Goal: Navigation & Orientation: Find specific page/section

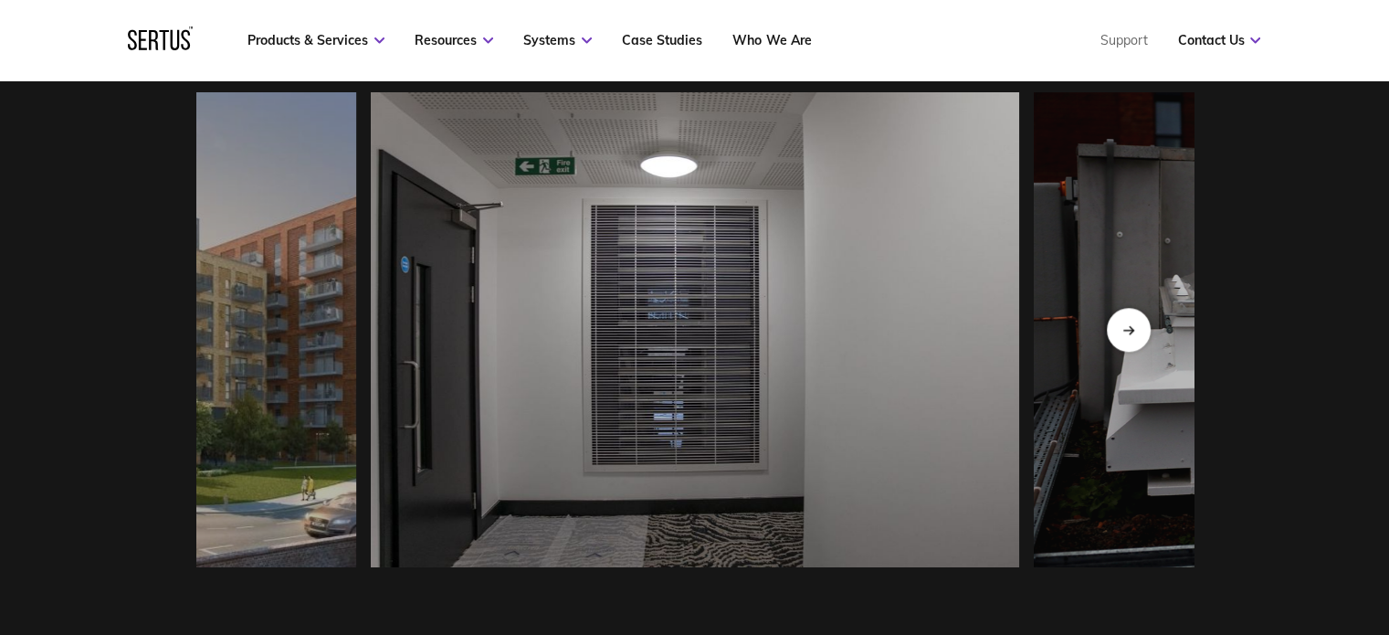
scroll to position [1589, 0]
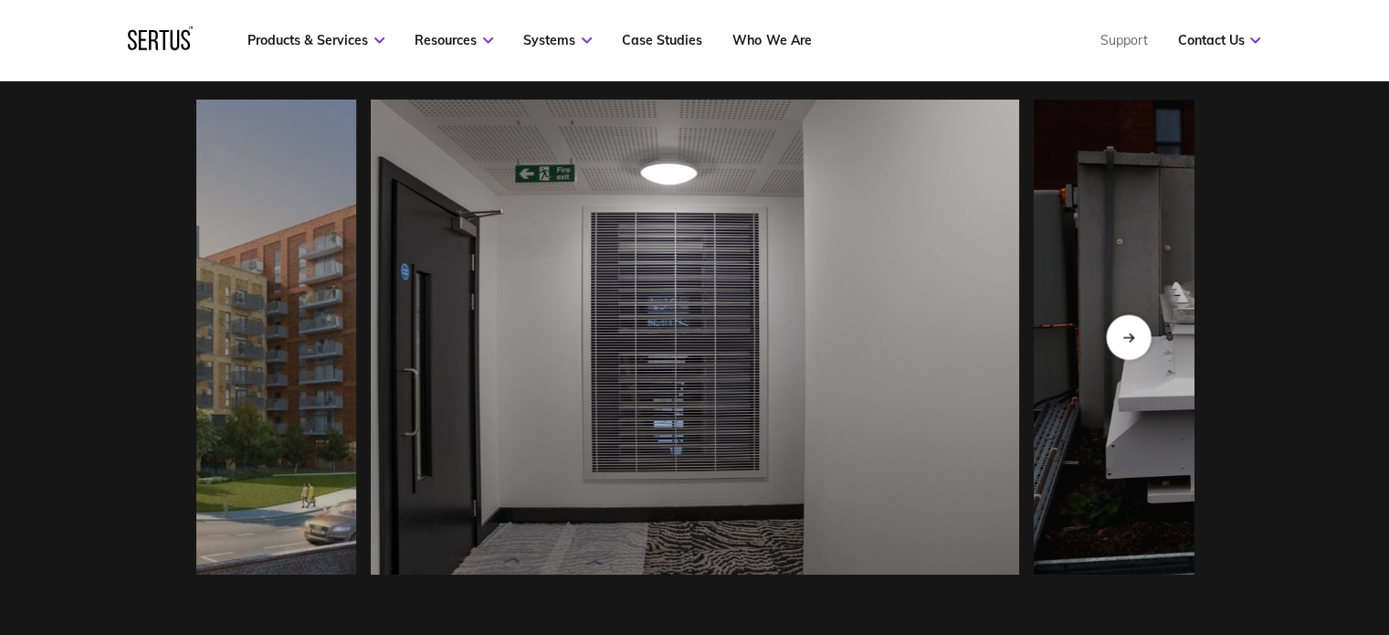
click at [1142, 351] on div "Next slide" at bounding box center [1128, 337] width 45 height 45
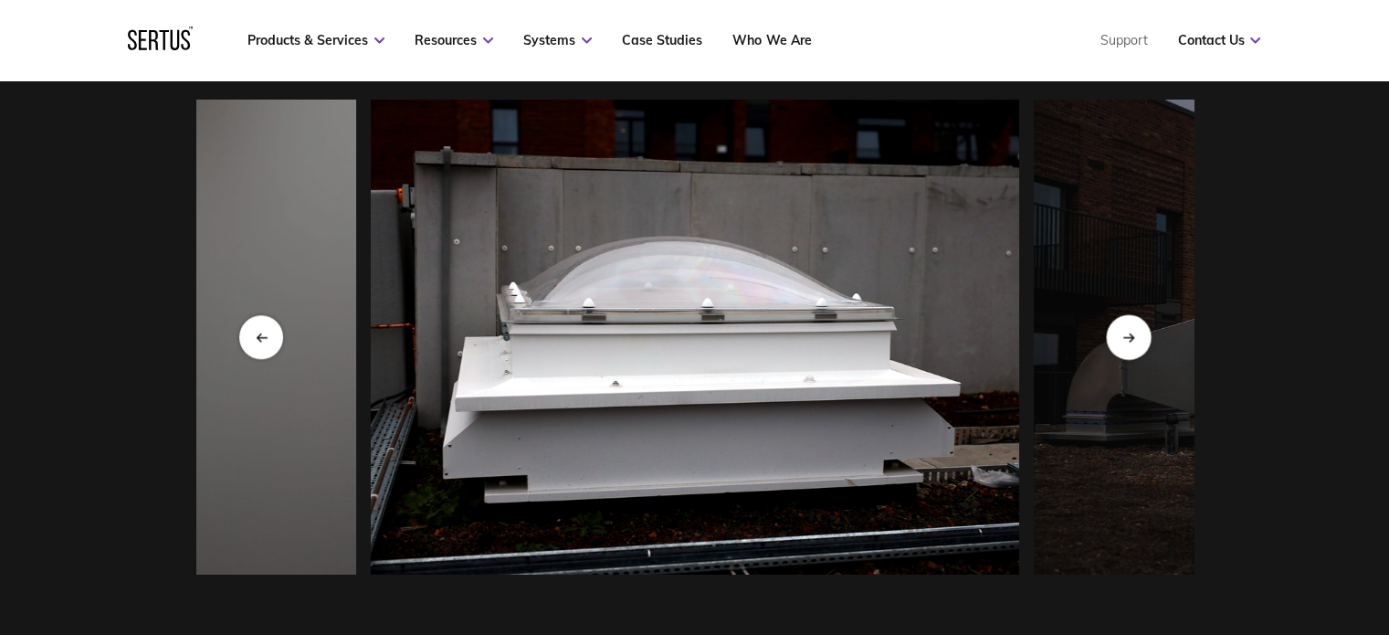
click at [1142, 351] on div "Next slide" at bounding box center [1128, 337] width 45 height 45
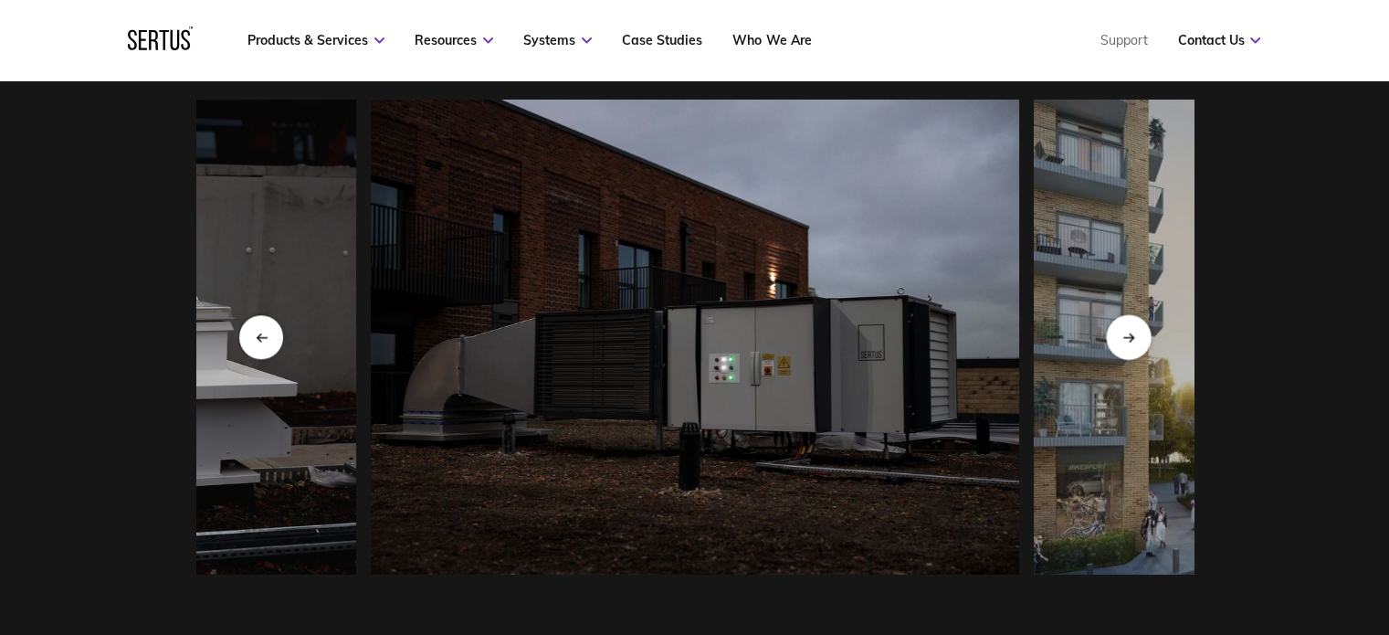
click at [1142, 351] on div "Next slide" at bounding box center [1128, 337] width 45 height 45
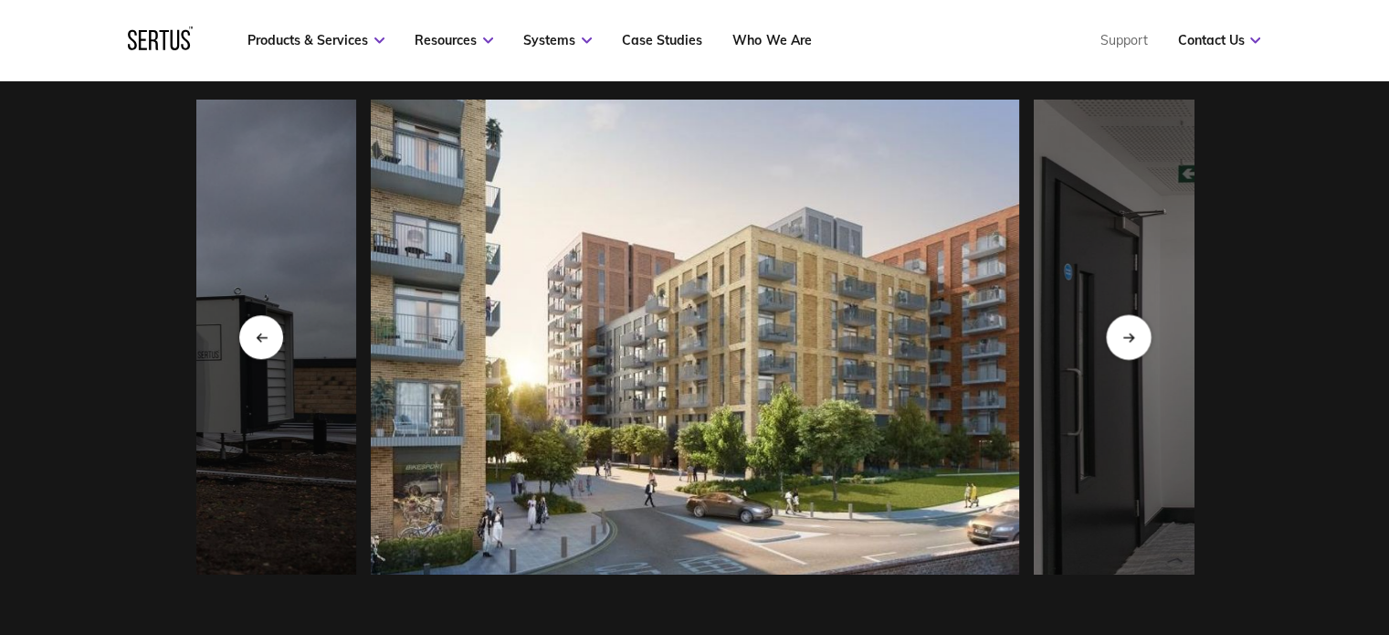
click at [1142, 351] on div "Next slide" at bounding box center [1128, 337] width 45 height 45
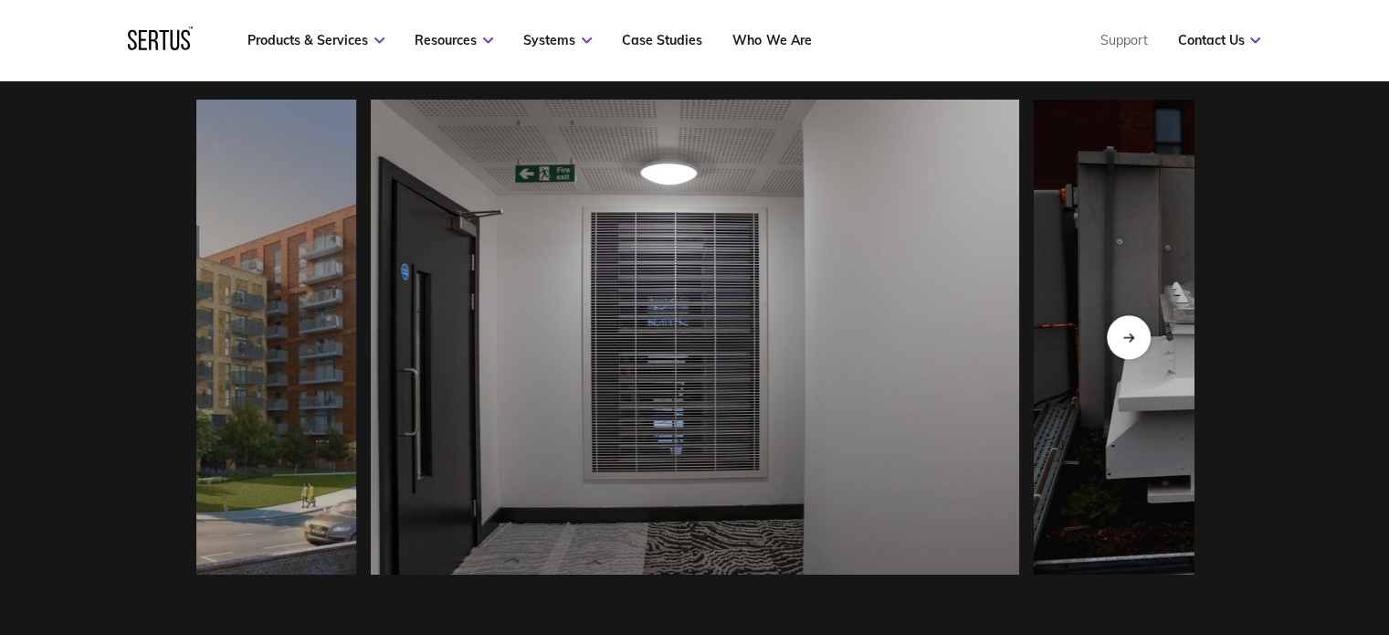
click at [154, 336] on div at bounding box center [694, 336] width 1389 height 595
click at [25, 341] on div at bounding box center [694, 336] width 1389 height 595
click at [1129, 357] on div "Next slide" at bounding box center [1128, 337] width 45 height 45
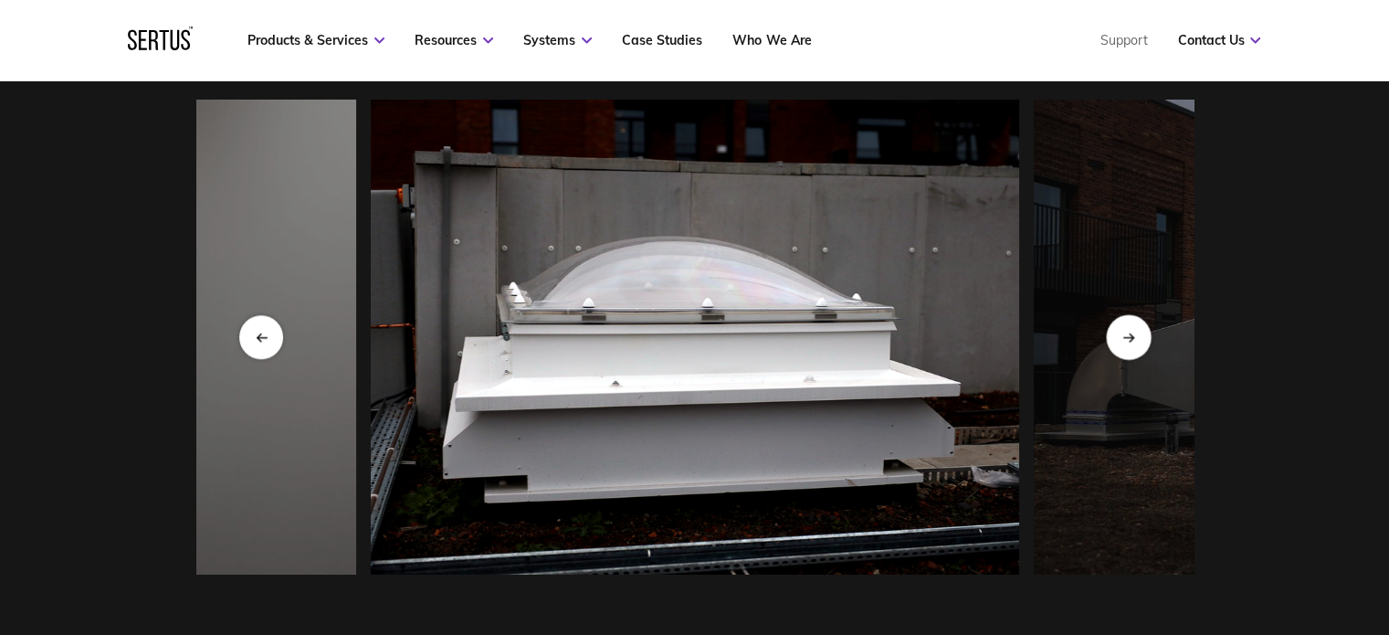
click at [1129, 357] on div "Next slide" at bounding box center [1128, 337] width 45 height 45
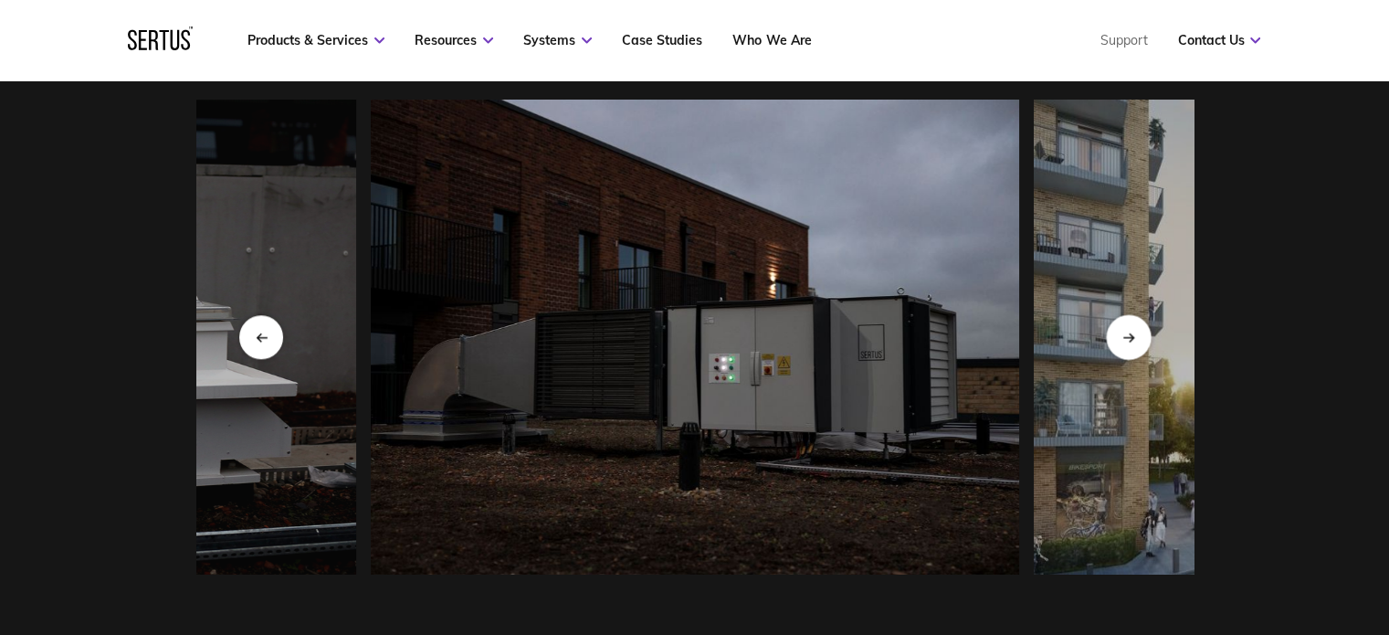
click at [1129, 357] on div "Next slide" at bounding box center [1128, 337] width 45 height 45
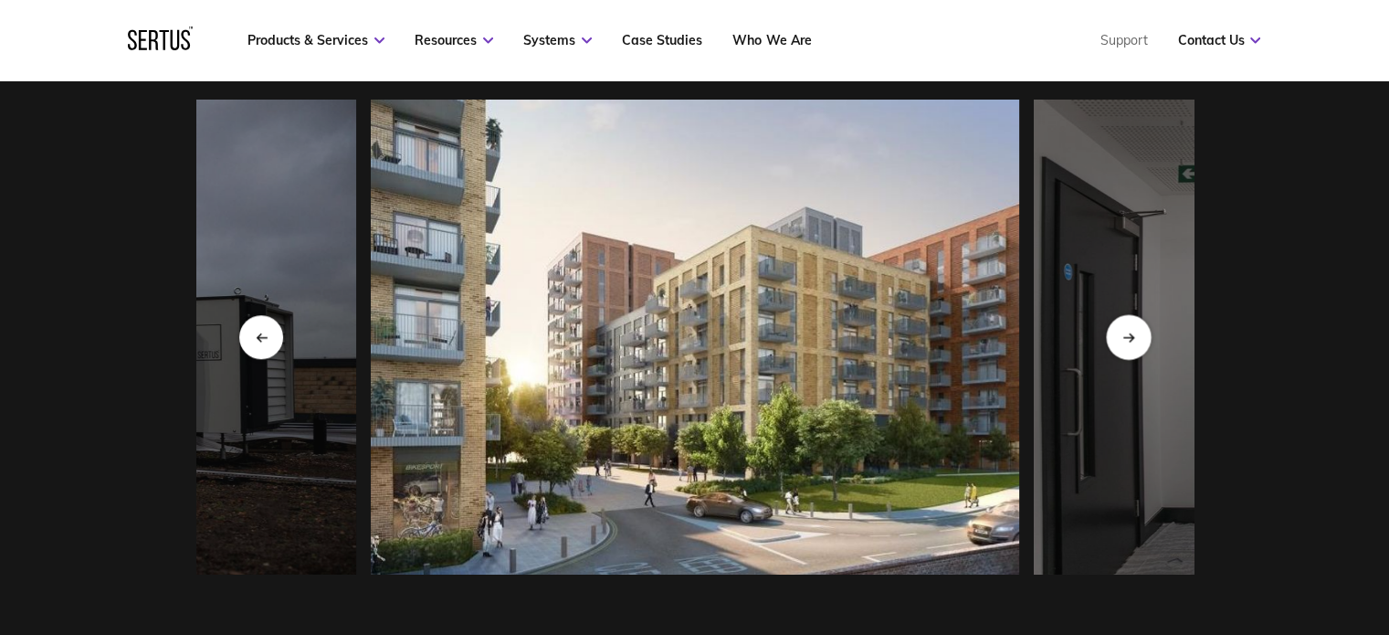
click at [1129, 357] on div "Next slide" at bounding box center [1128, 337] width 45 height 45
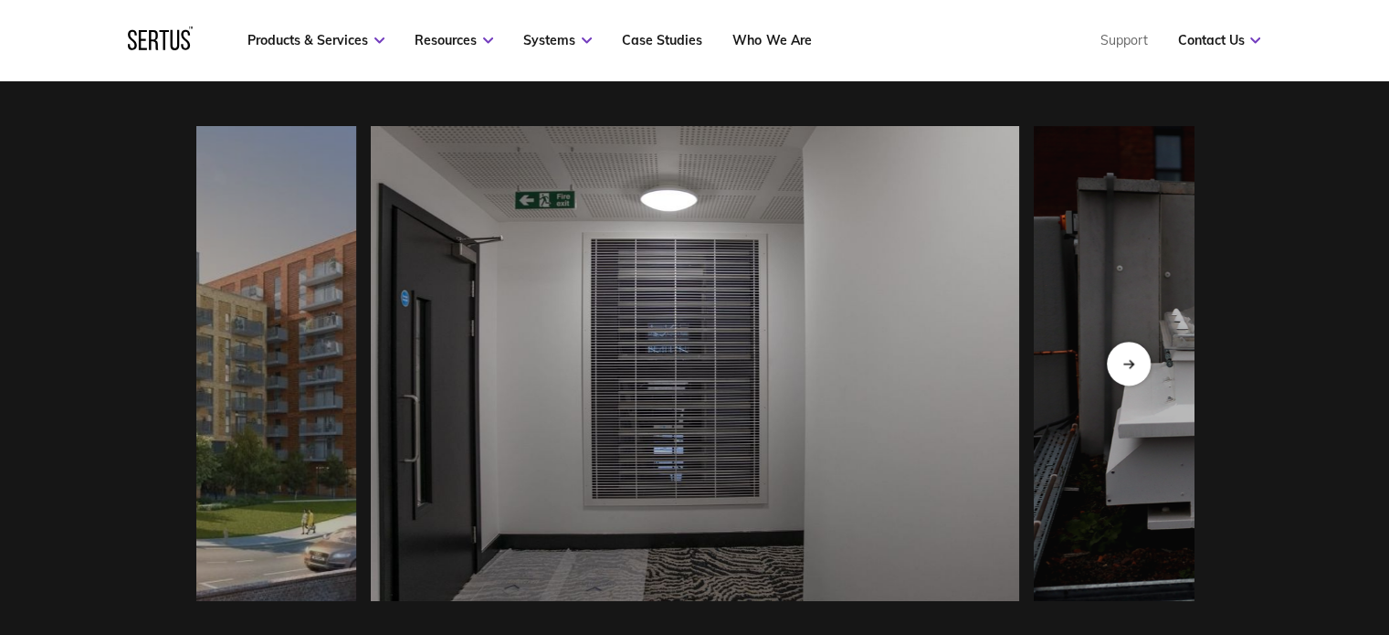
scroll to position [1541, 0]
